Goal: Information Seeking & Learning: Learn about a topic

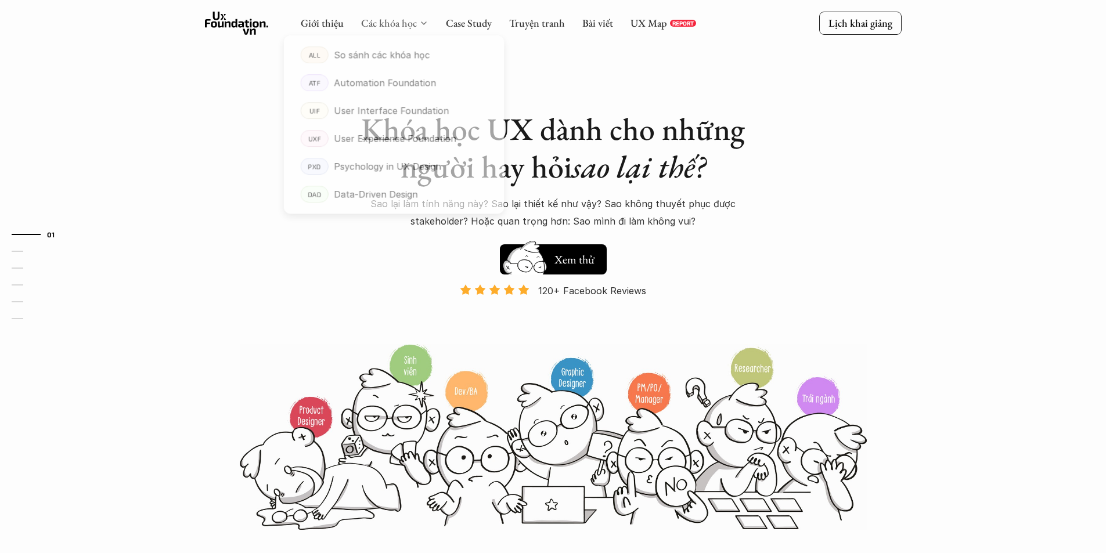
click at [405, 26] on link "Các khóa học" at bounding box center [389, 22] width 56 height 13
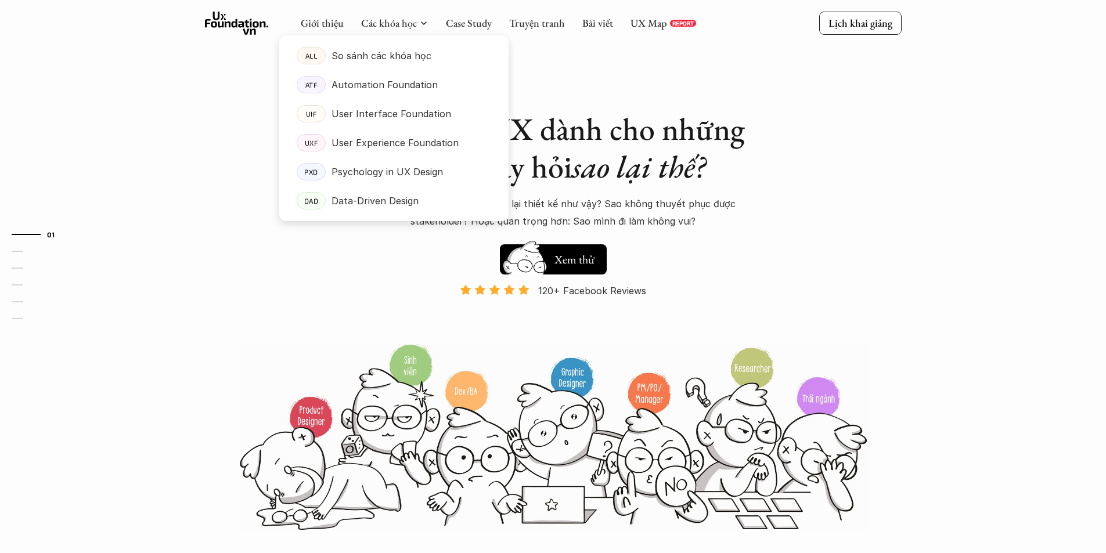
click at [462, 32] on div at bounding box center [393, 119] width 229 height 204
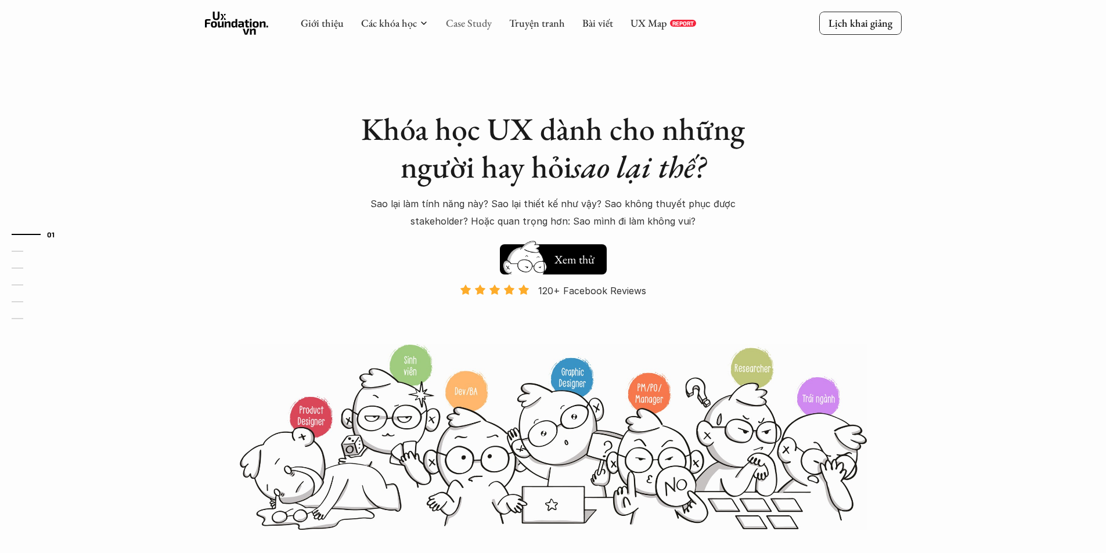
click at [462, 27] on link "Case Study" at bounding box center [469, 22] width 46 height 13
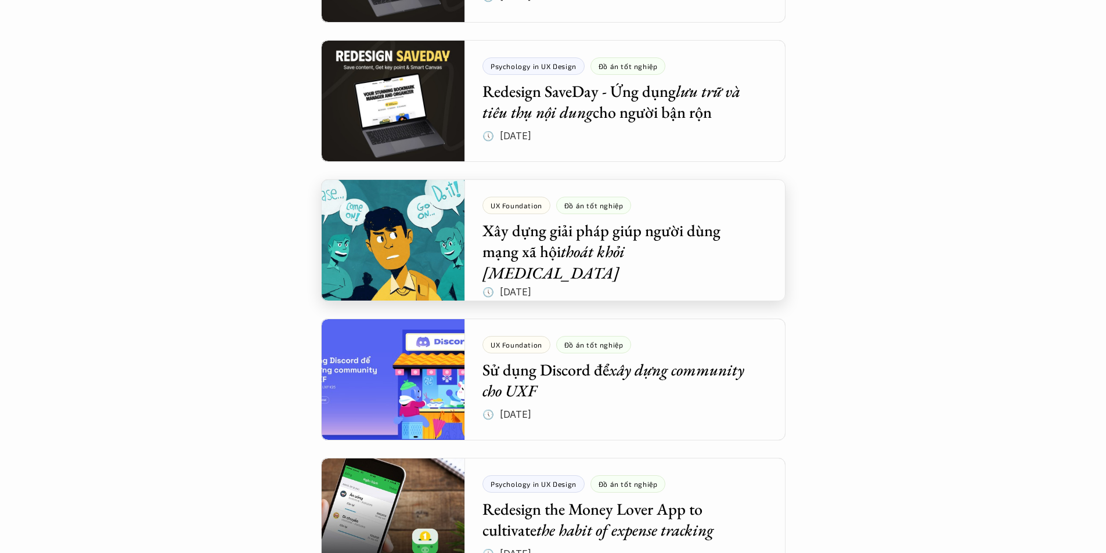
scroll to position [1452, 0]
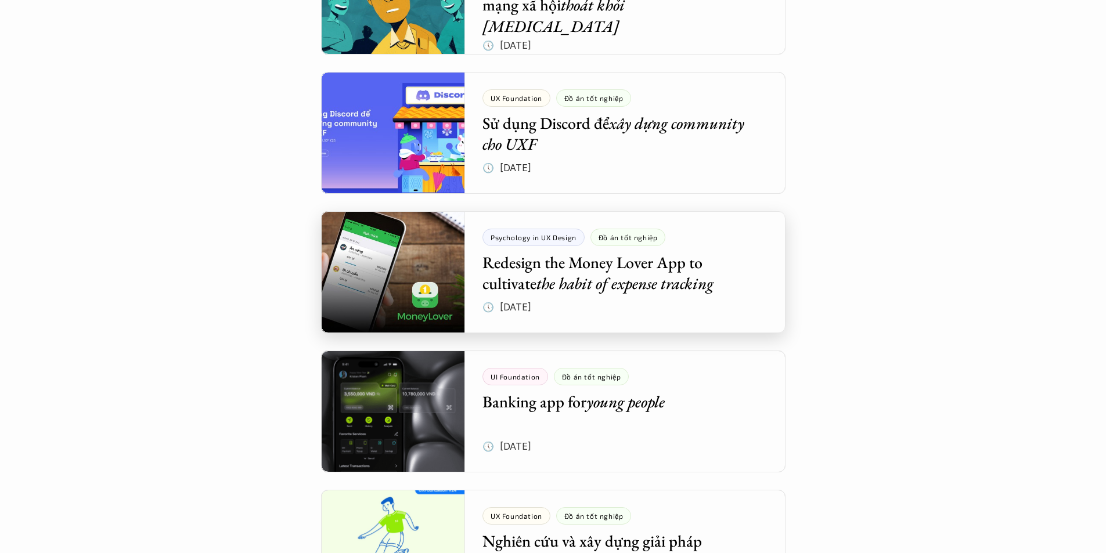
click at [621, 275] on div at bounding box center [553, 272] width 464 height 122
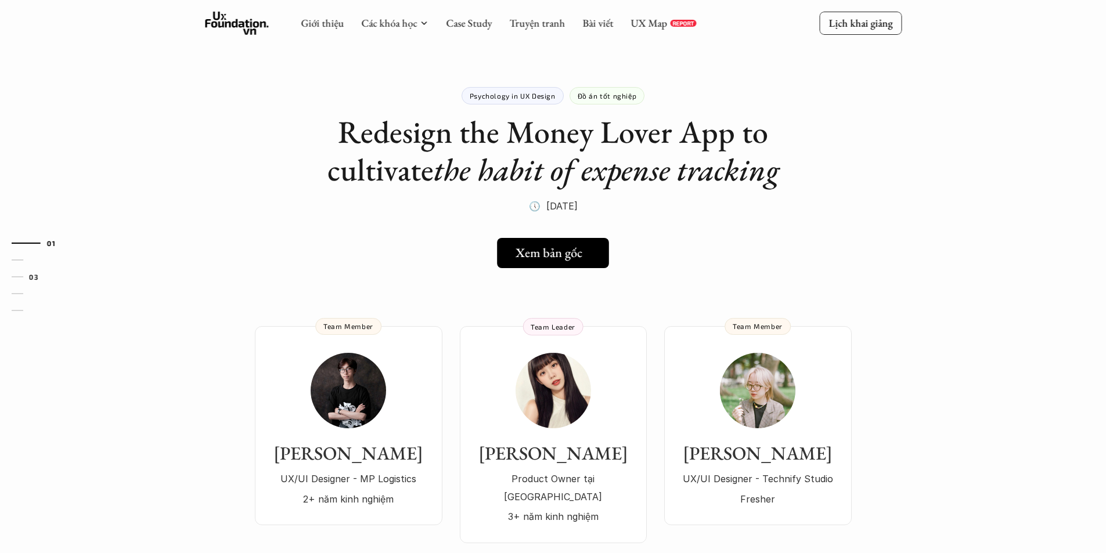
click at [562, 260] on h5 "Xem bản gốc" at bounding box center [549, 253] width 67 height 15
